Goal: Check status: Check status

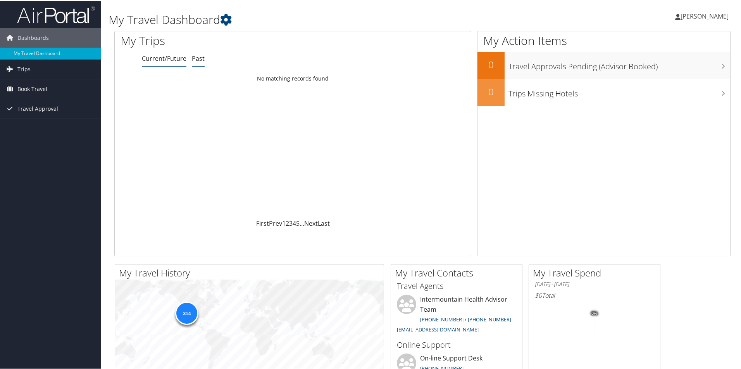
click at [202, 59] on link "Past" at bounding box center [198, 57] width 13 height 9
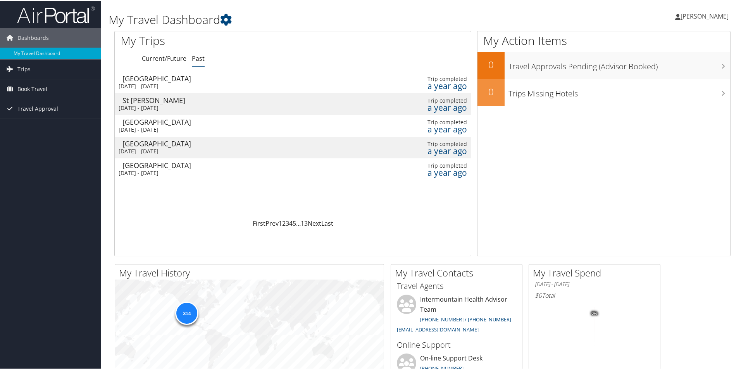
click at [445, 83] on div "a year ago" at bounding box center [427, 85] width 81 height 7
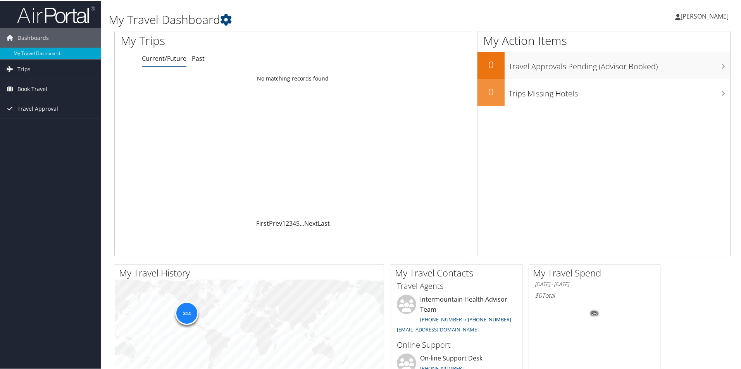
click at [714, 15] on span "[PERSON_NAME]" at bounding box center [705, 15] width 48 height 9
click at [37, 66] on link "Trips" at bounding box center [50, 68] width 101 height 19
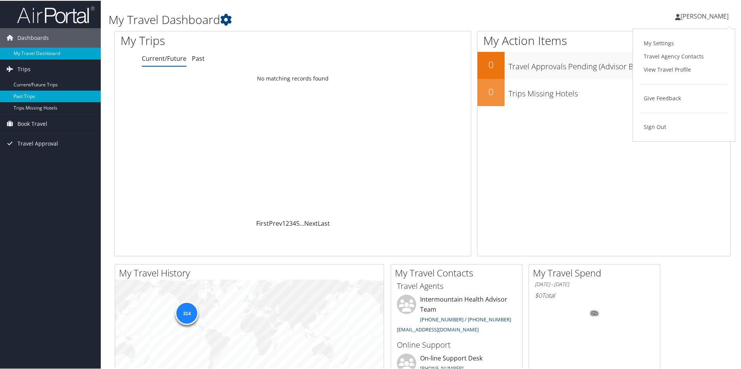
click at [28, 93] on link "Past Trips" at bounding box center [50, 96] width 101 height 12
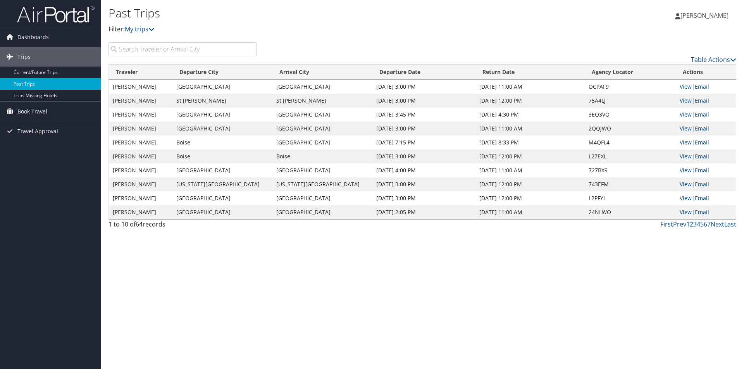
click at [683, 142] on link "View" at bounding box center [686, 142] width 12 height 7
click at [680, 155] on link "View" at bounding box center [686, 156] width 12 height 7
click at [718, 224] on link "Next" at bounding box center [718, 224] width 14 height 9
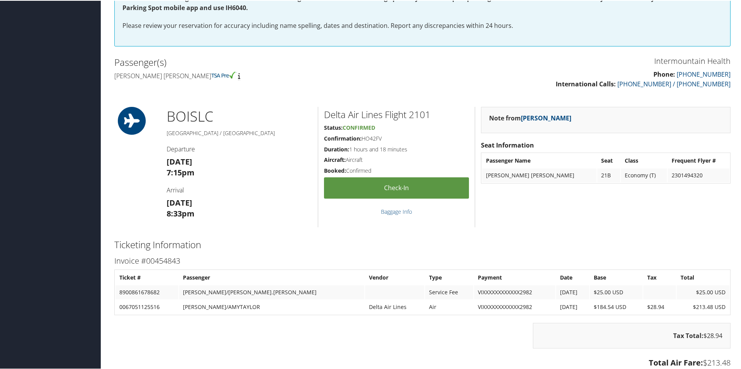
scroll to position [194, 0]
